Goal: Check status: Verify the current state of an ongoing process or item

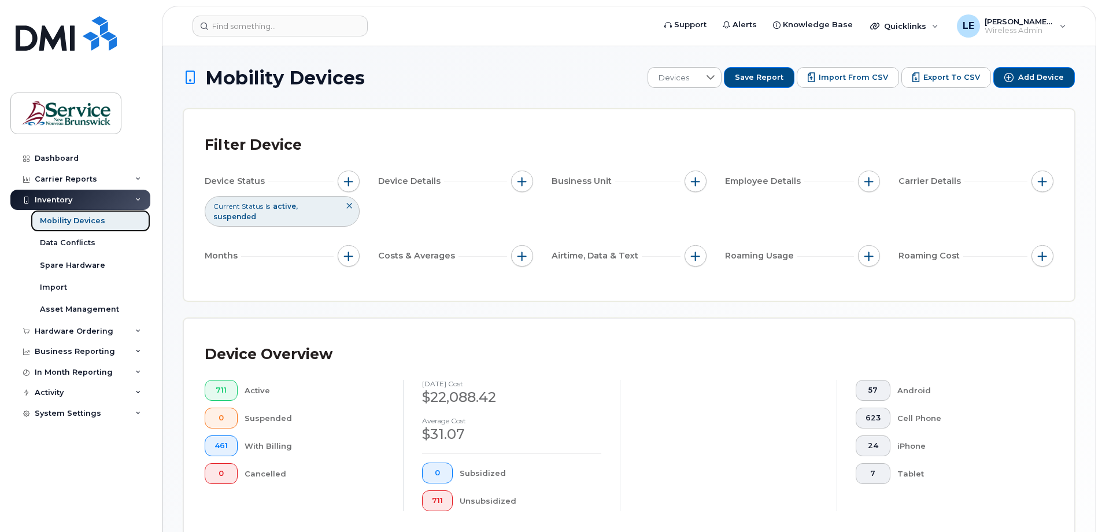
click at [62, 220] on div "Mobility Devices" at bounding box center [72, 221] width 65 height 10
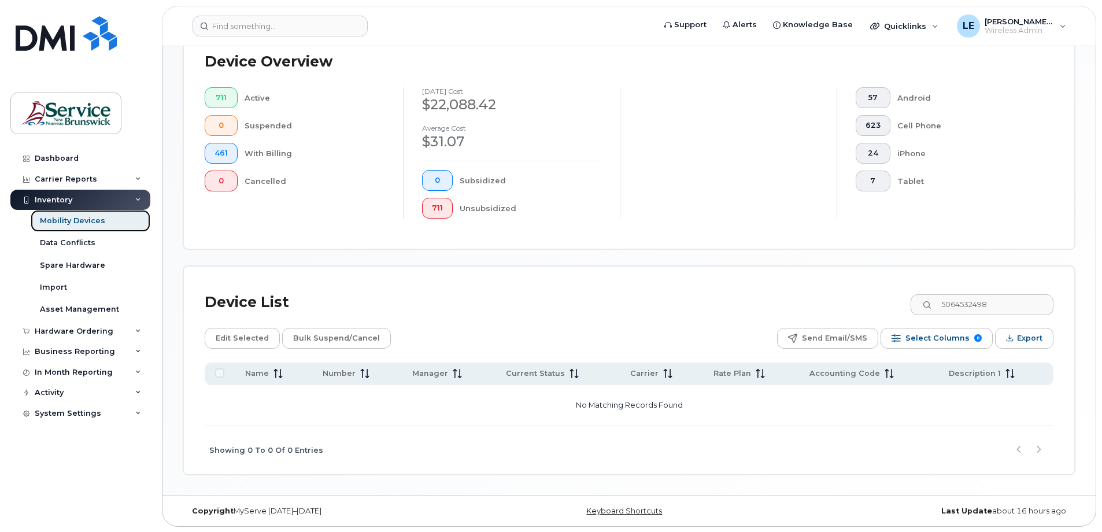
scroll to position [293, 0]
drag, startPoint x: 1021, startPoint y: 299, endPoint x: 917, endPoint y: 301, distance: 104.1
click at [917, 301] on div "Device List 5064532498" at bounding box center [629, 302] width 849 height 30
paste input "2597687"
click at [1016, 307] on input "5062597687" at bounding box center [981, 304] width 144 height 21
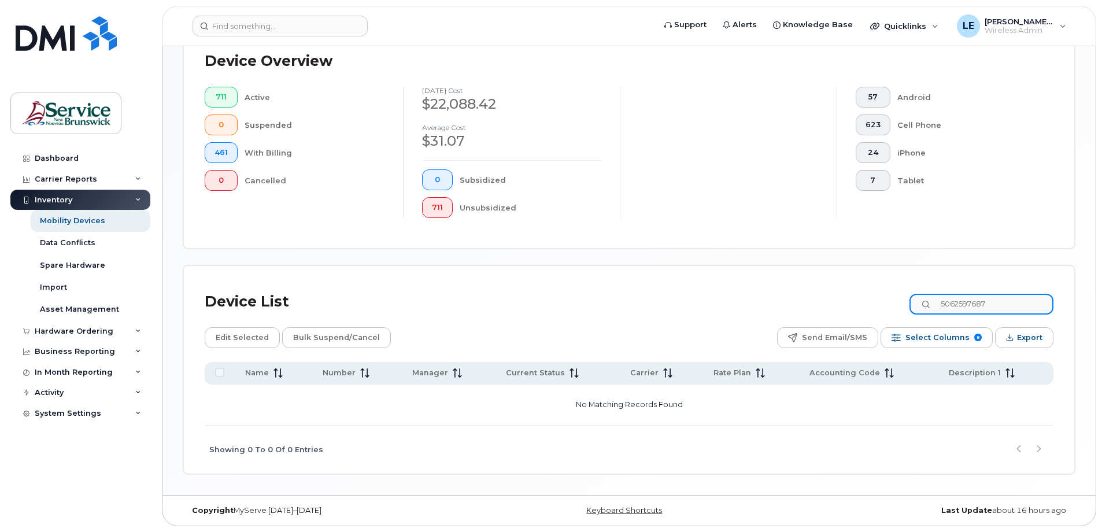
drag, startPoint x: 1016, startPoint y: 305, endPoint x: 852, endPoint y: 299, distance: 163.7
click at [852, 299] on div "Device List 5062597687" at bounding box center [629, 302] width 849 height 30
type input "c"
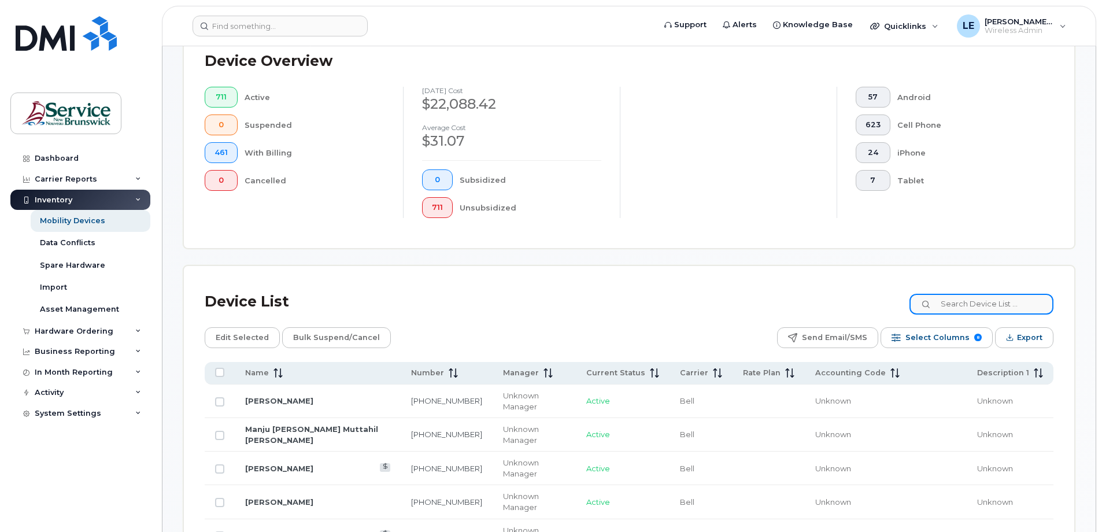
click at [979, 303] on input at bounding box center [981, 304] width 144 height 21
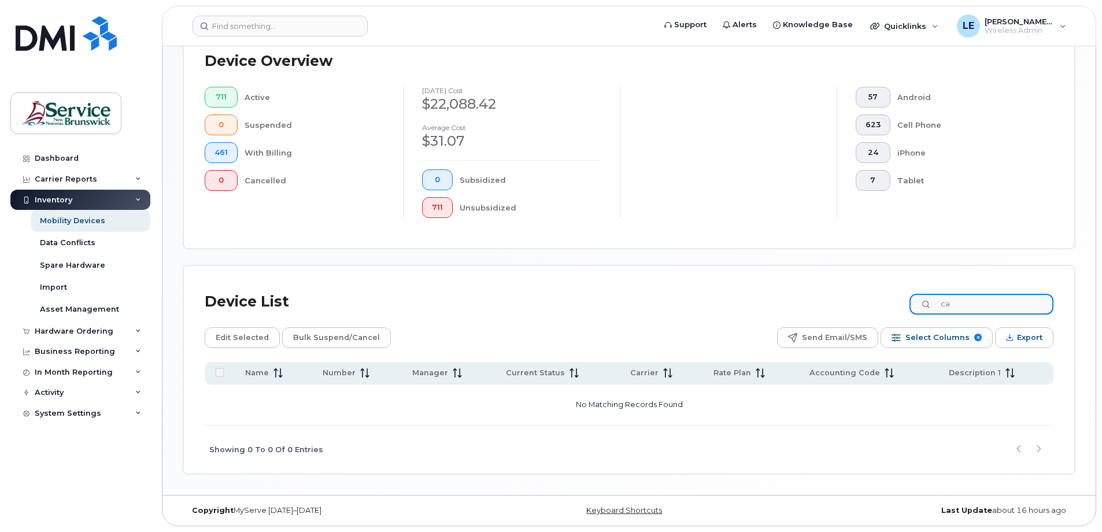
type input "c"
type input "m"
